Goal: Find specific page/section: Find specific page/section

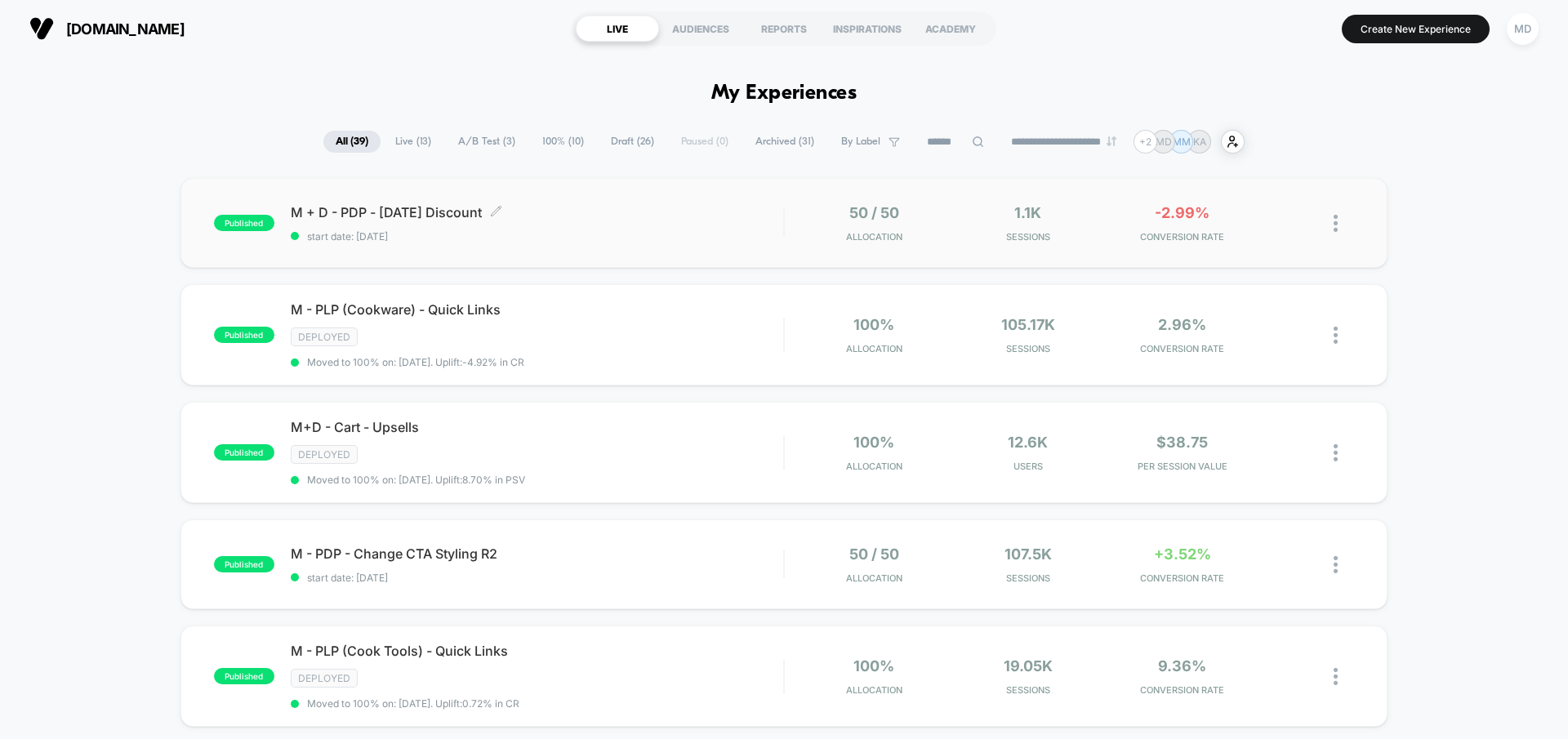
click at [663, 224] on div "M + D - PDP - Labor Day Discount Click to edit experience details Click to edit…" at bounding box center [536, 224] width 492 height 39
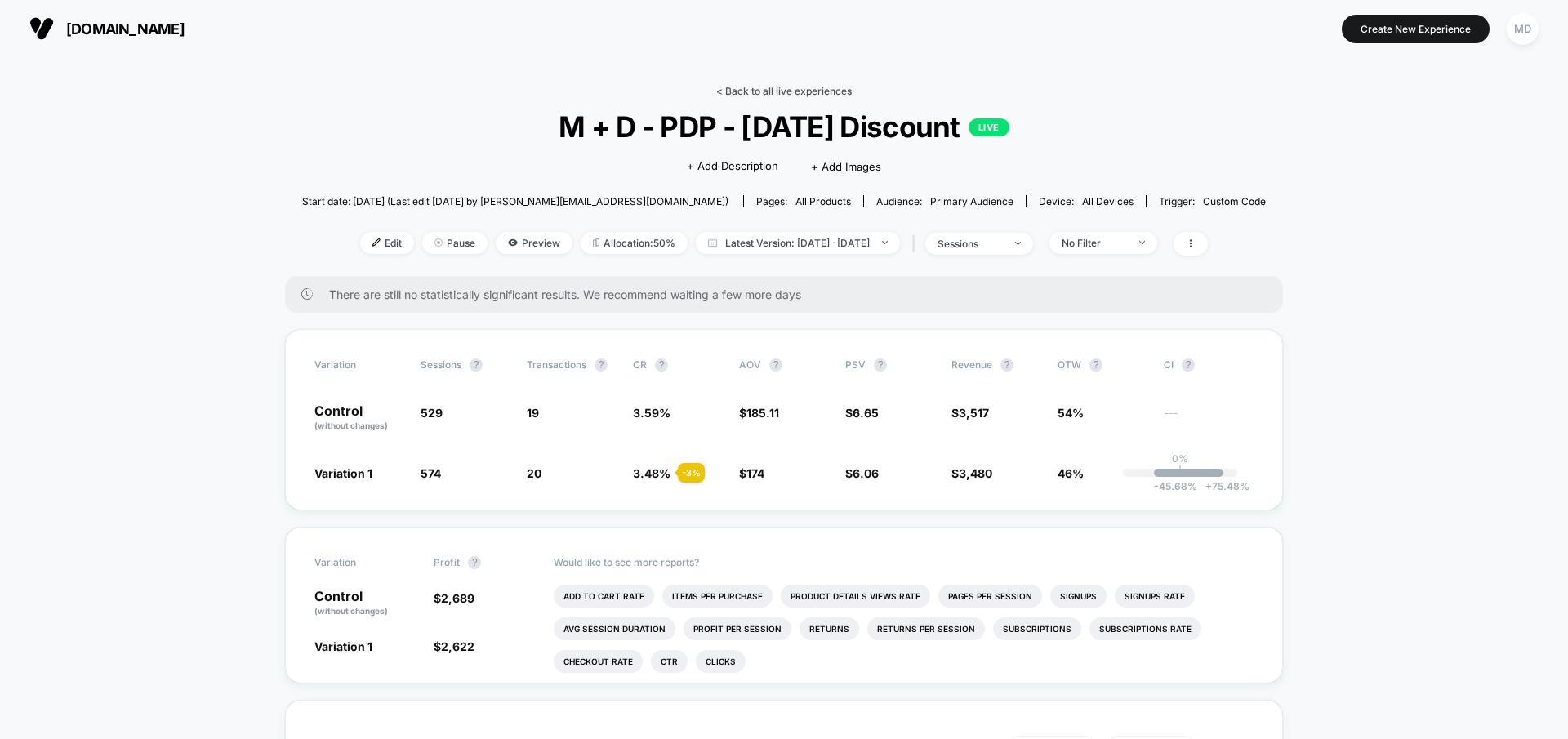
click at [785, 86] on link "< Back to all live experiences" at bounding box center [784, 90] width 136 height 12
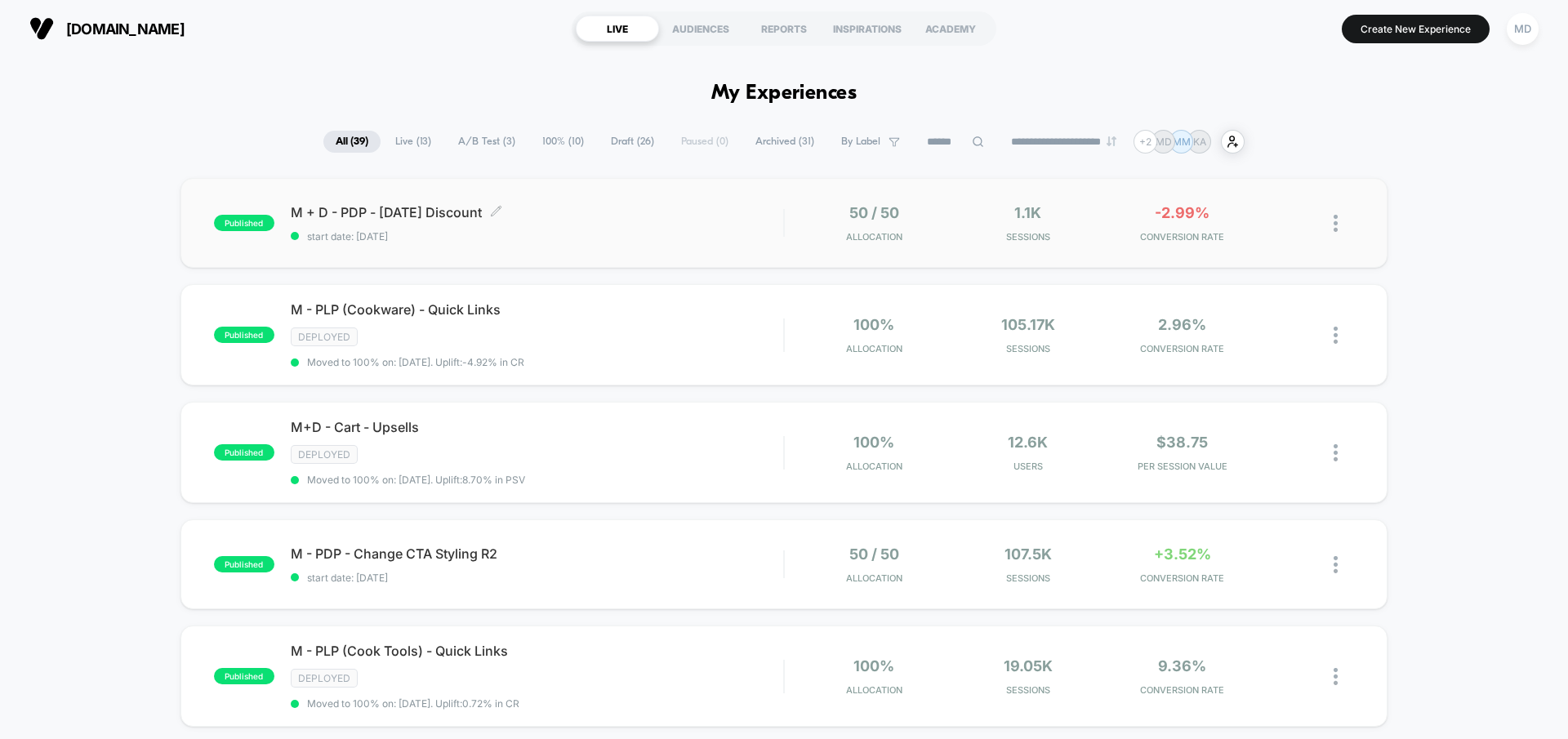
click at [733, 213] on span "M + D - PDP - Labor Day Discount Click to edit experience details" at bounding box center [536, 213] width 492 height 17
